Goal: Navigation & Orientation: Understand site structure

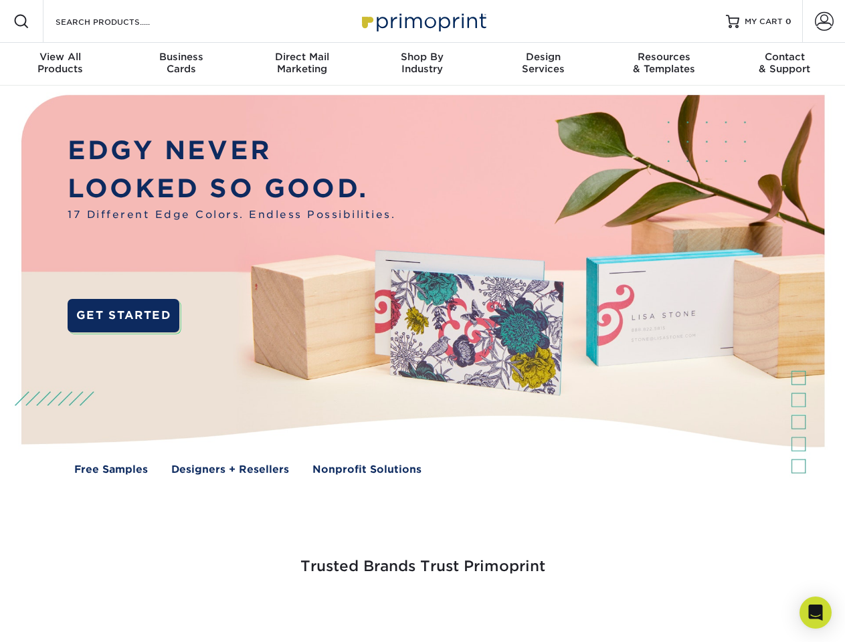
click at [824, 21] on span at bounding box center [824, 21] width 19 height 19
click at [60, 64] on div "View All Products" at bounding box center [60, 63] width 120 height 24
click at [181, 64] on div "Business Cards" at bounding box center [180, 63] width 120 height 24
click at [302, 64] on div "Direct Mail Marketing" at bounding box center [302, 63] width 120 height 24
click at [422, 64] on div "Shop By Industry" at bounding box center [422, 63] width 120 height 24
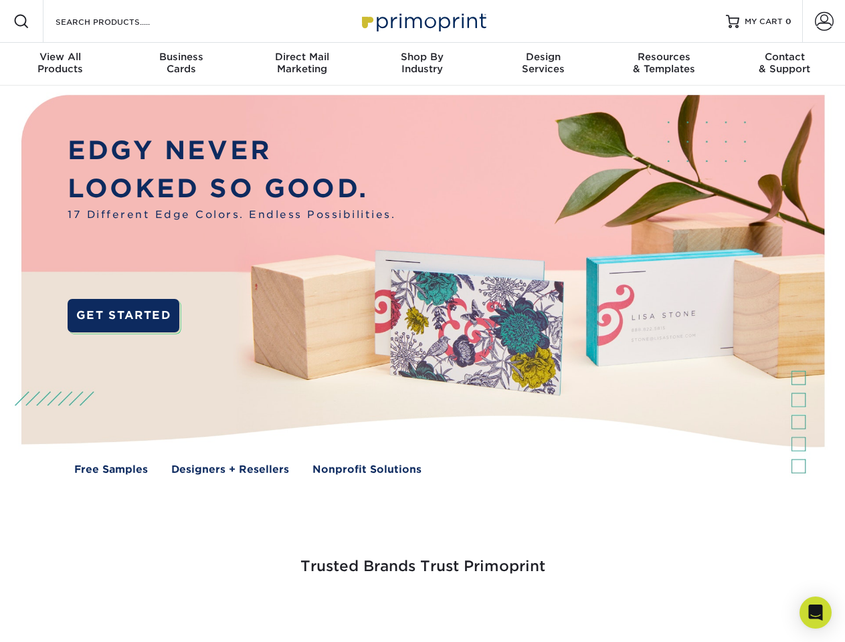
click at [543, 64] on div "Design Services" at bounding box center [543, 63] width 120 height 24
click at [664, 64] on div "Resources & Templates" at bounding box center [664, 63] width 120 height 24
click at [785, 64] on div "Contact & Support" at bounding box center [785, 63] width 120 height 24
click at [816, 613] on icon "Open Intercom Messenger" at bounding box center [816, 613] width 14 height 16
